Goal: Task Accomplishment & Management: Use online tool/utility

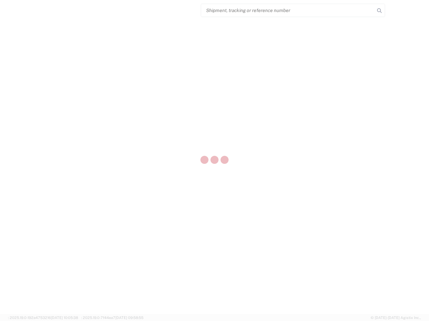
select select "US"
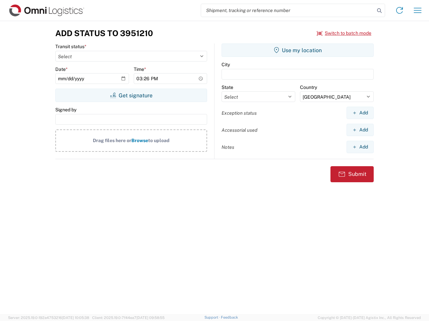
click at [288, 10] on input "search" at bounding box center [287, 10] width 173 height 13
click at [379, 11] on icon at bounding box center [378, 10] width 9 height 9
click at [399, 10] on icon at bounding box center [399, 10] width 11 height 11
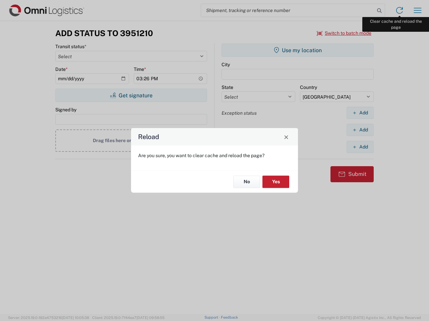
click at [417, 10] on div "Reload Are you sure, you want to clear cache and reload the page? No Yes" at bounding box center [214, 160] width 429 height 321
click at [344, 33] on div "Reload Are you sure, you want to clear cache and reload the page? No Yes" at bounding box center [214, 160] width 429 height 321
click at [131, 95] on div "Reload Are you sure, you want to clear cache and reload the page? No Yes" at bounding box center [214, 160] width 429 height 321
click at [297, 50] on div "Reload Are you sure, you want to clear cache and reload the page? No Yes" at bounding box center [214, 160] width 429 height 321
click at [360, 113] on div "Reload Are you sure, you want to clear cache and reload the page? No Yes" at bounding box center [214, 160] width 429 height 321
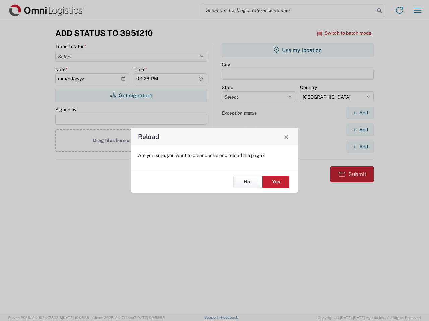
click at [360, 130] on div "Reload Are you sure, you want to clear cache and reload the page? No Yes" at bounding box center [214, 160] width 429 height 321
click at [360, 147] on div "Reload Are you sure, you want to clear cache and reload the page? No Yes" at bounding box center [214, 160] width 429 height 321
